Goal: Task Accomplishment & Management: Use online tool/utility

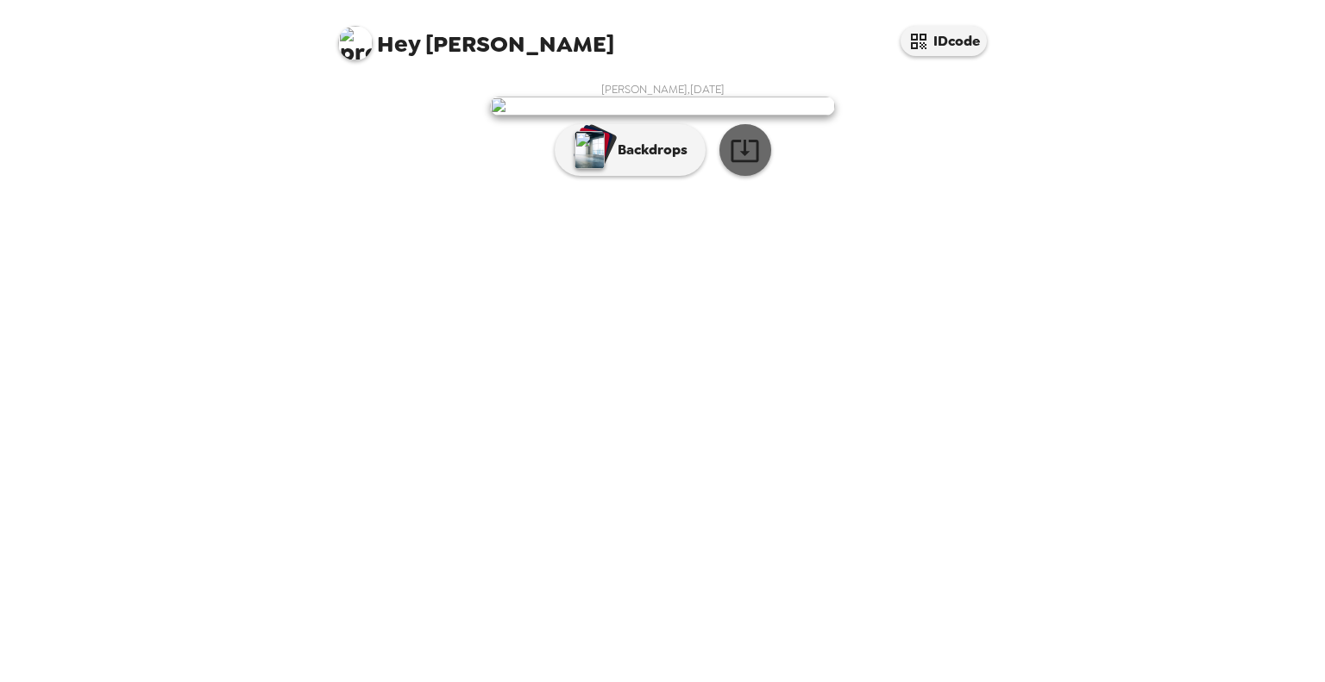
click at [749, 166] on icon "button" at bounding box center [745, 150] width 30 height 30
